Goal: Find specific page/section: Find specific page/section

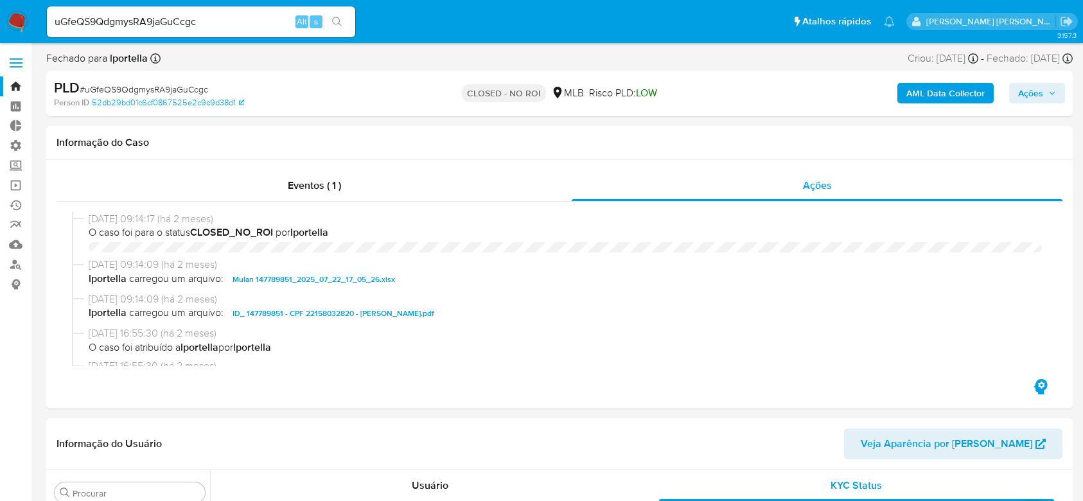
select select "10"
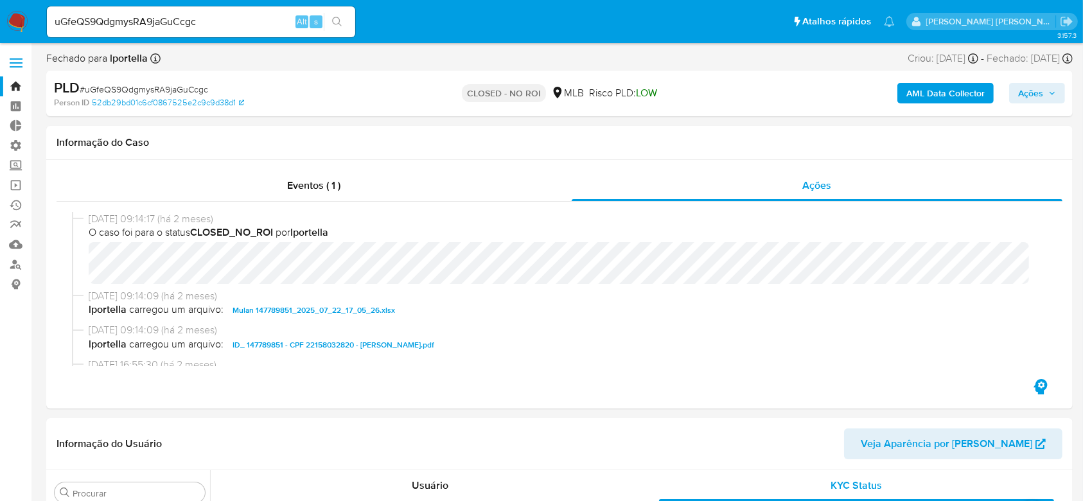
click at [143, 22] on input "uGfeQS9QdgmysRA9jaGuCcgc" at bounding box center [201, 21] width 308 height 17
paste input "152166819"
type input "152166819"
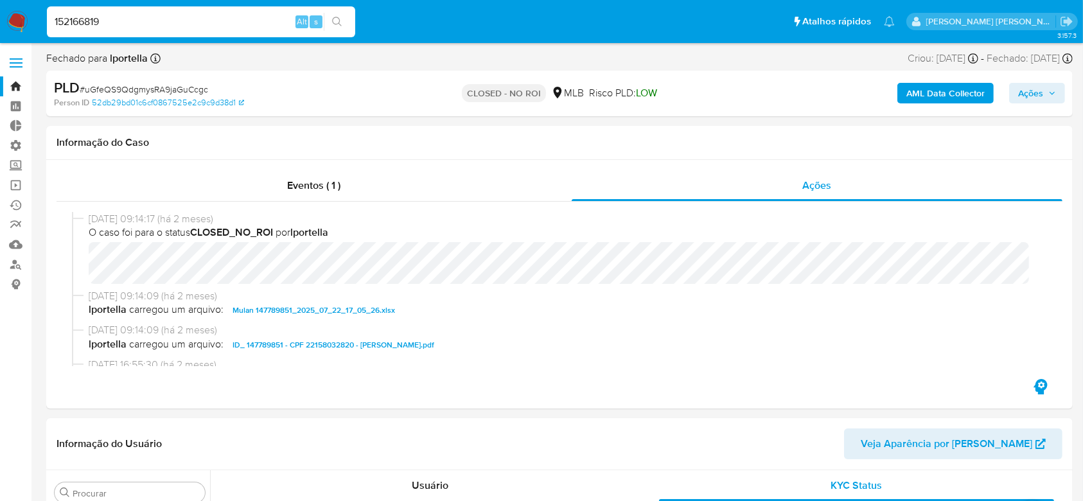
click at [342, 28] on button "search-icon" at bounding box center [337, 22] width 26 height 18
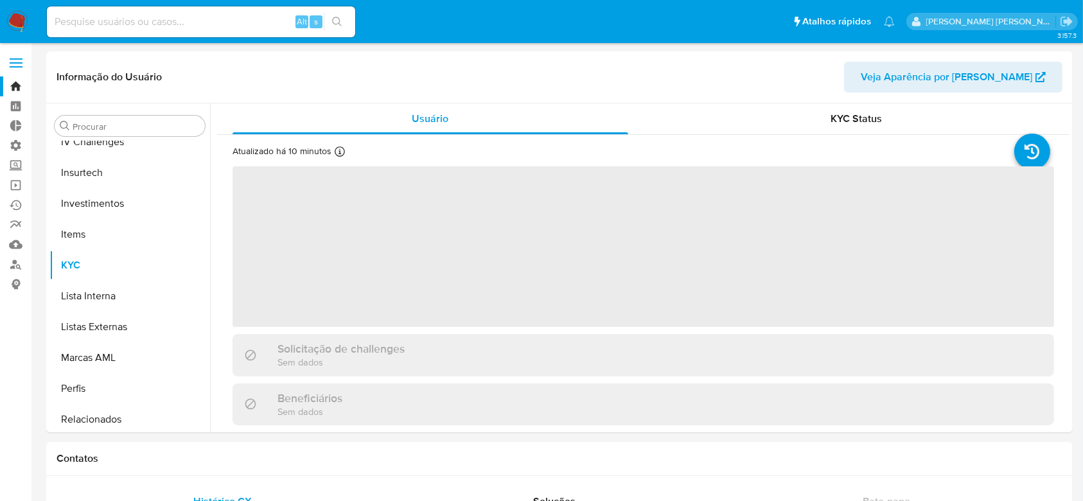
scroll to position [604, 0]
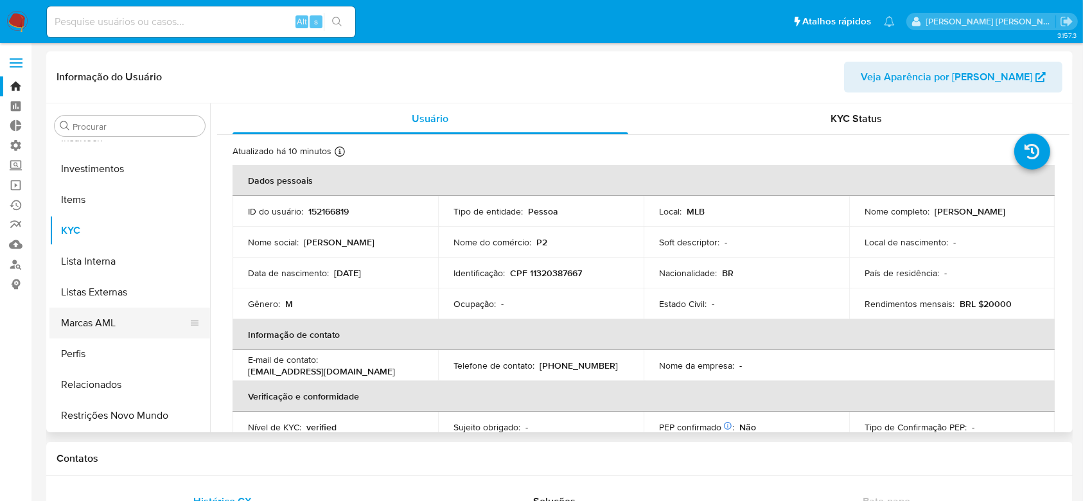
select select "10"
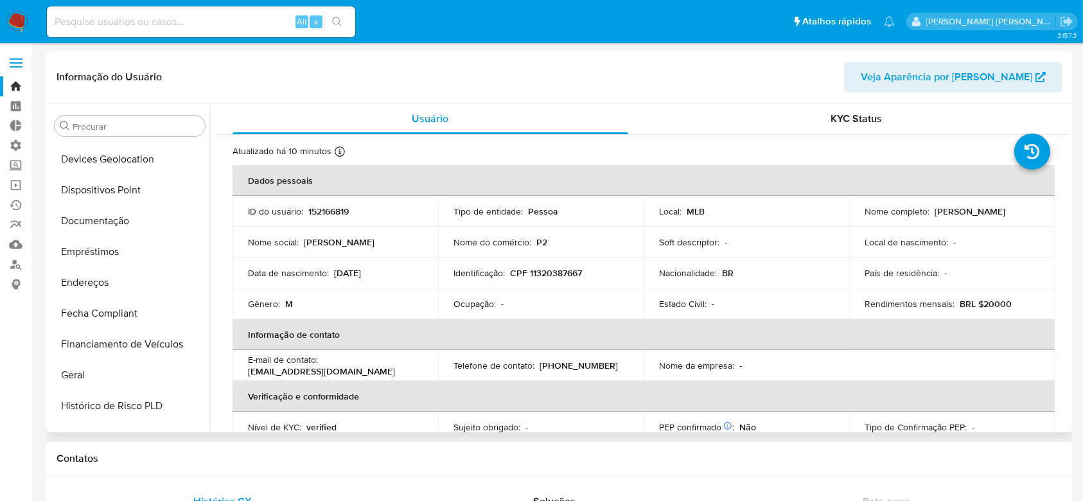
scroll to position [336, 0]
click at [93, 322] on button "Histórico de casos" at bounding box center [124, 313] width 150 height 31
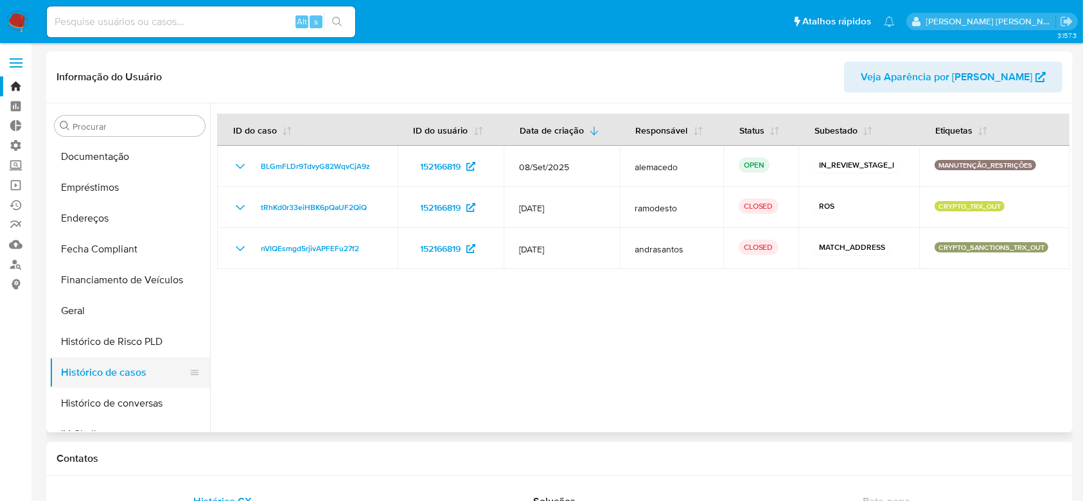
scroll to position [251, 0]
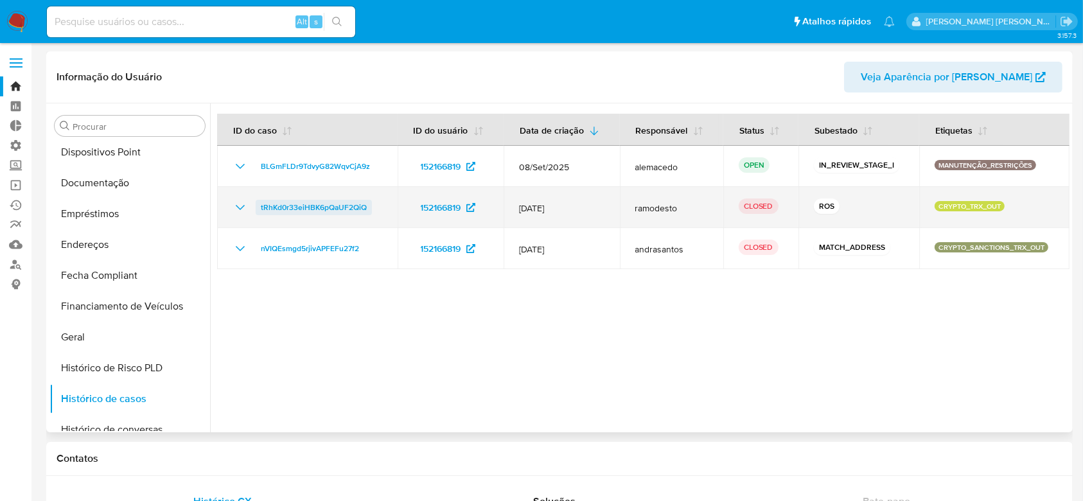
click at [340, 202] on span "tRhKd0r33eiHBK6pQaUF2QiQ" at bounding box center [314, 207] width 106 height 15
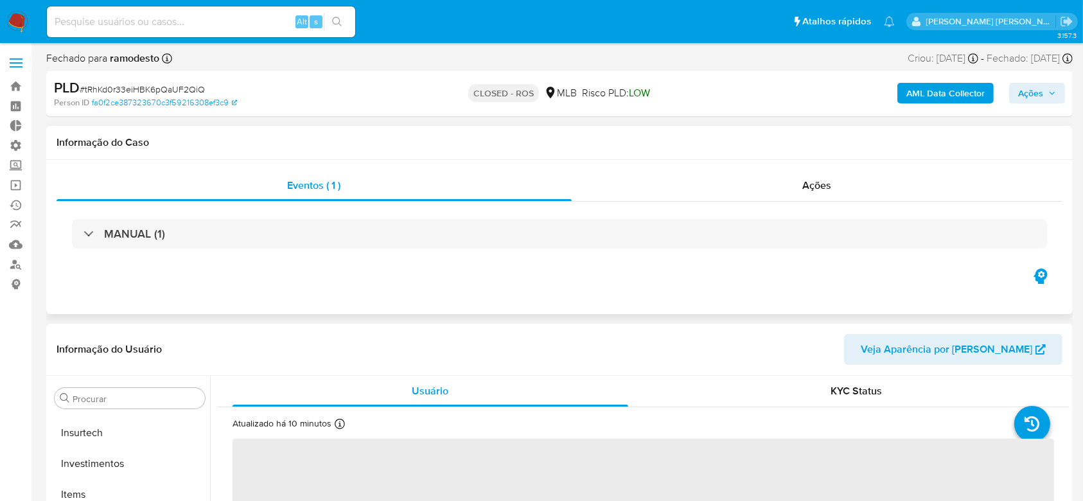
scroll to position [604, 0]
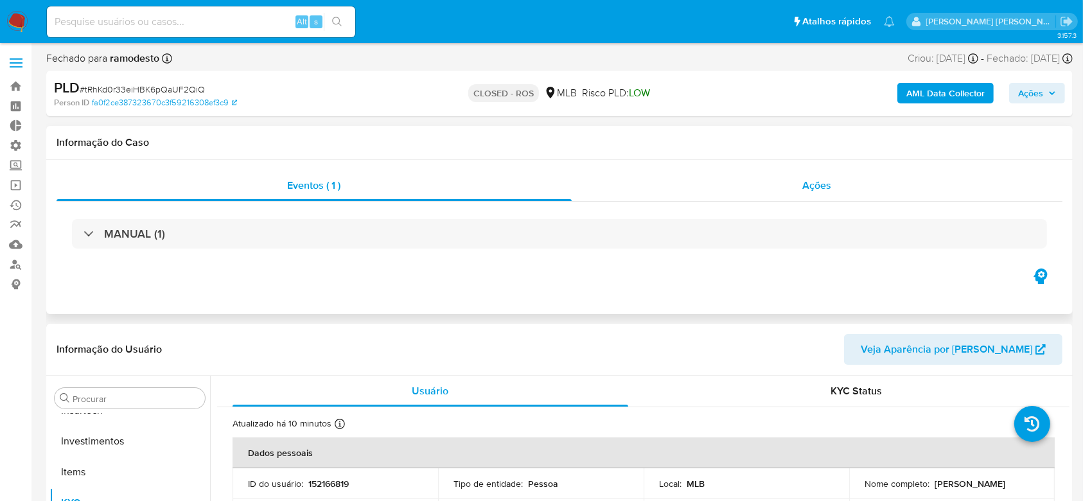
click at [826, 188] on span "Ações" at bounding box center [817, 185] width 29 height 15
select select "10"
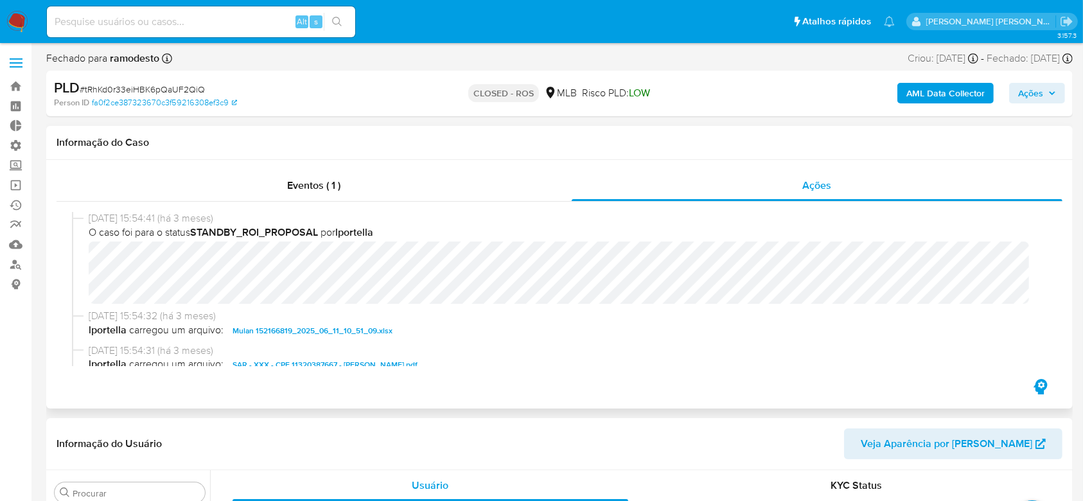
scroll to position [815, 0]
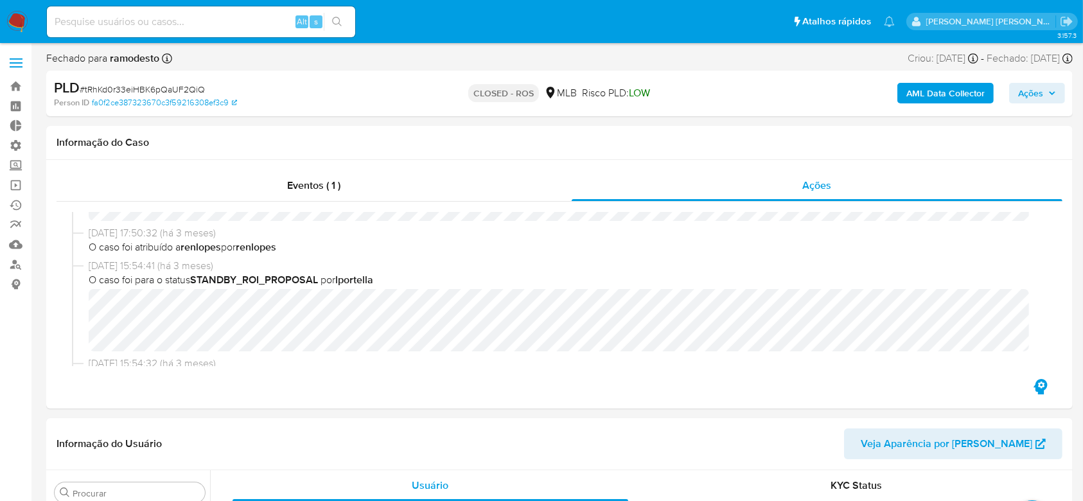
click at [153, 87] on span "# tRhKd0r33eiHBK6pQaUF2QiQ" at bounding box center [142, 89] width 125 height 13
copy span "tRhKd0r33eiHBK6pQaUF2QiQ"
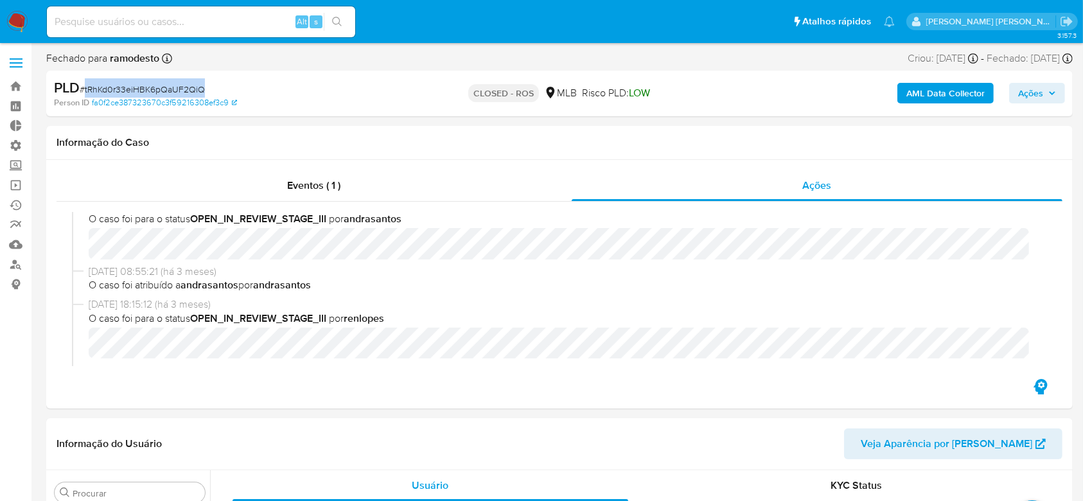
scroll to position [302, 0]
